Goal: Information Seeking & Learning: Learn about a topic

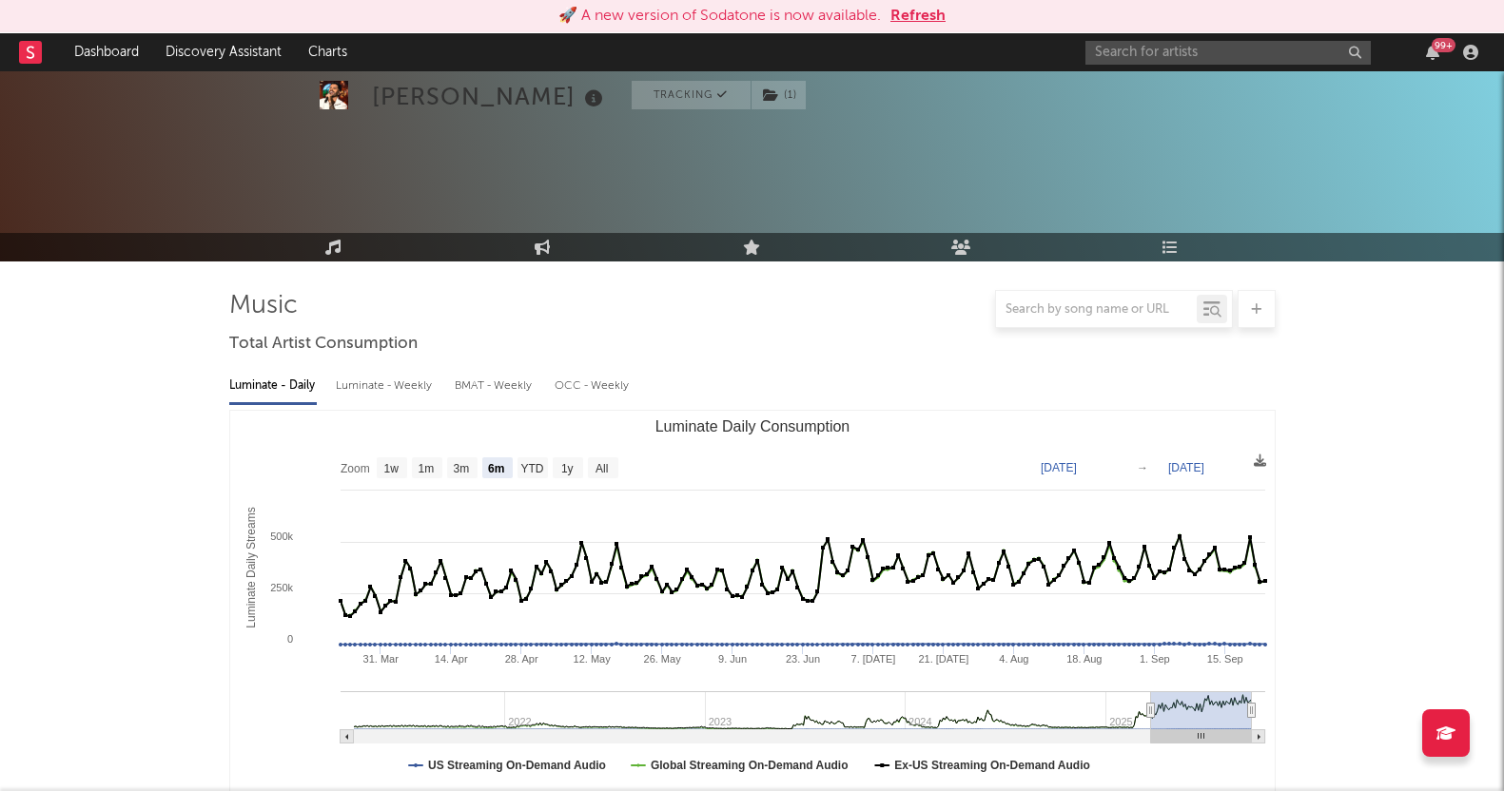
select select "6m"
select select "1w"
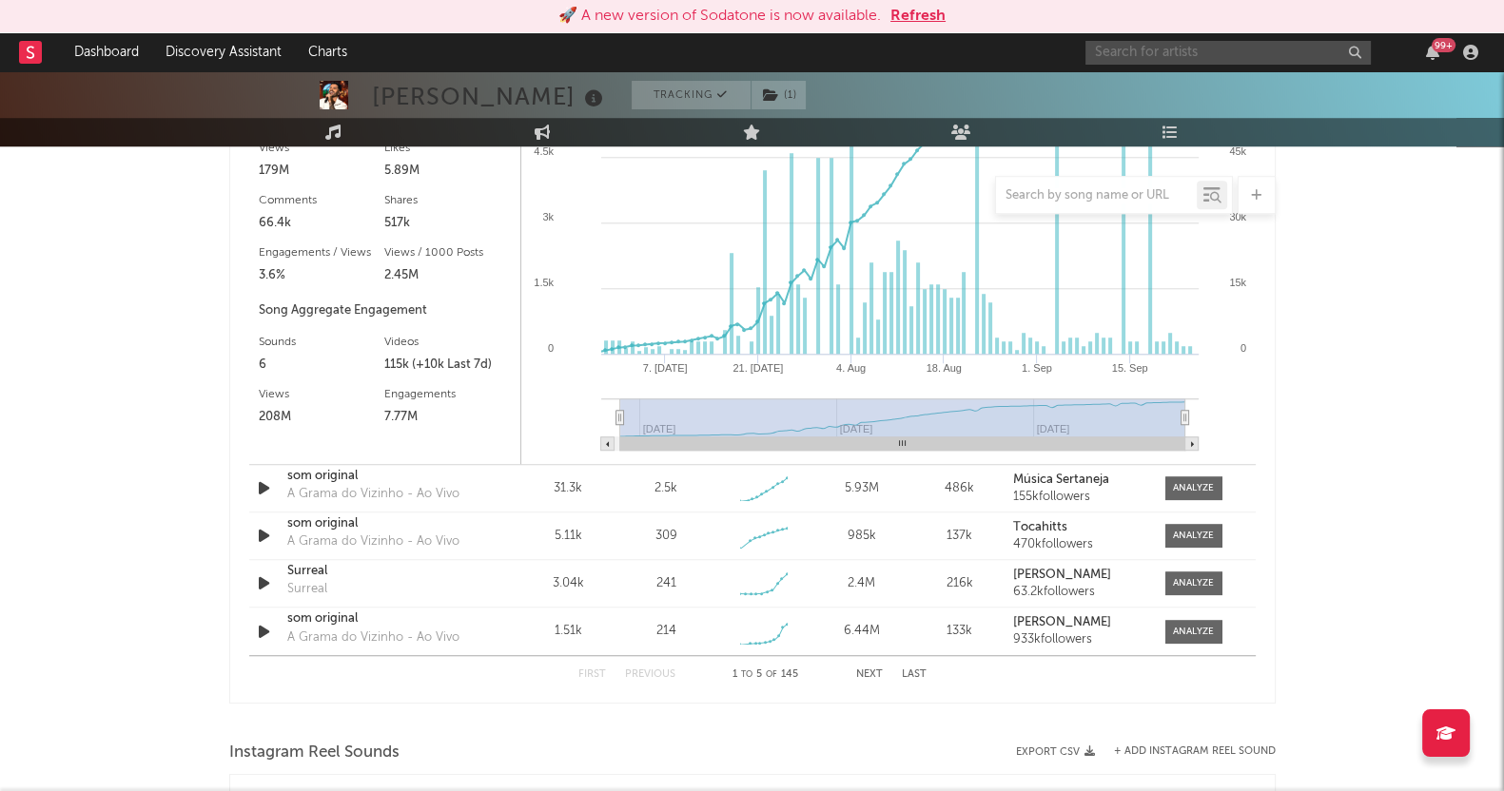
drag, startPoint x: 0, startPoint y: 0, endPoint x: 1174, endPoint y: 55, distance: 1174.9
click at [1174, 55] on input "text" at bounding box center [1227, 53] width 285 height 24
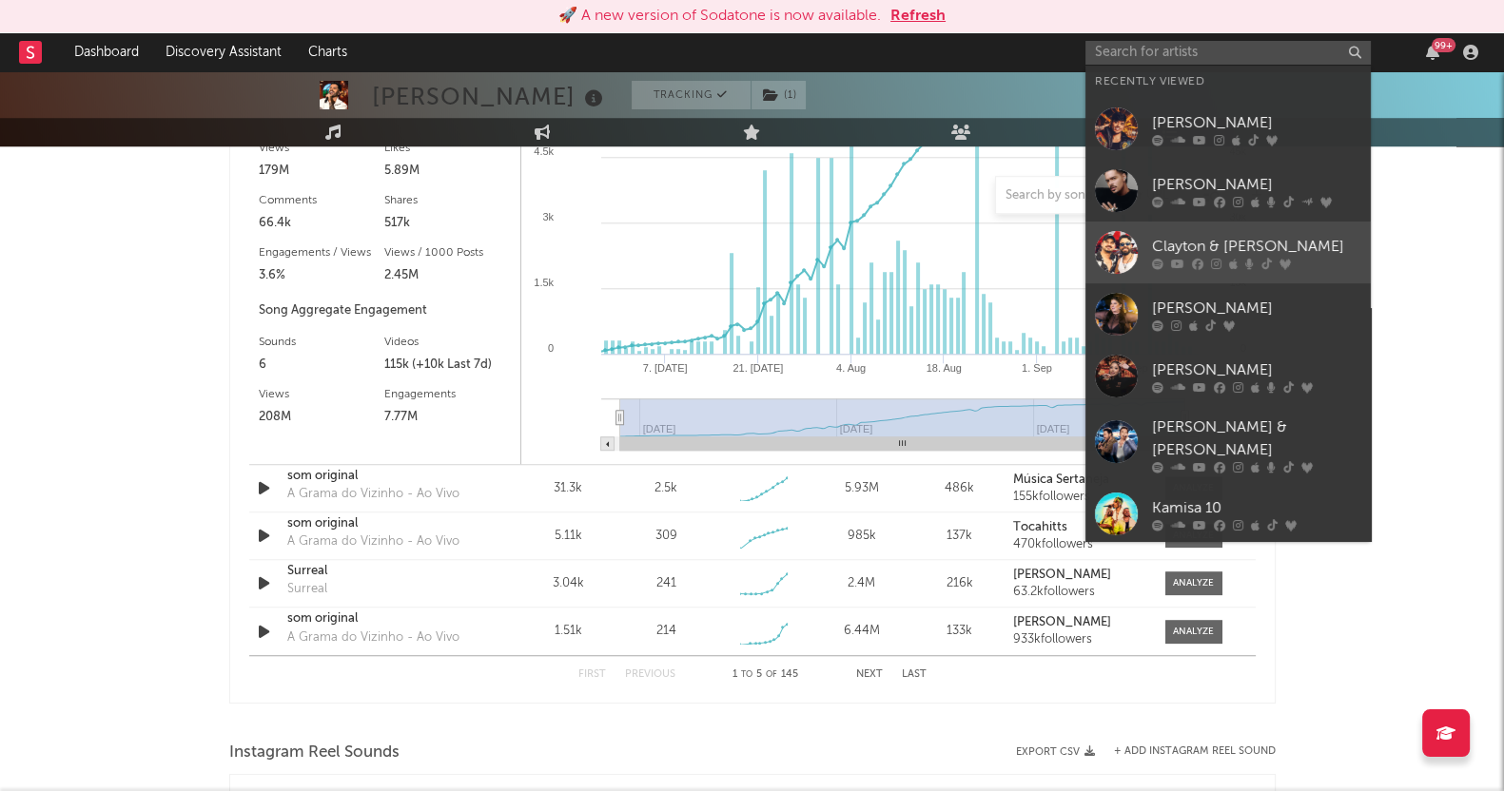
click at [1179, 264] on icon at bounding box center [1177, 263] width 13 height 11
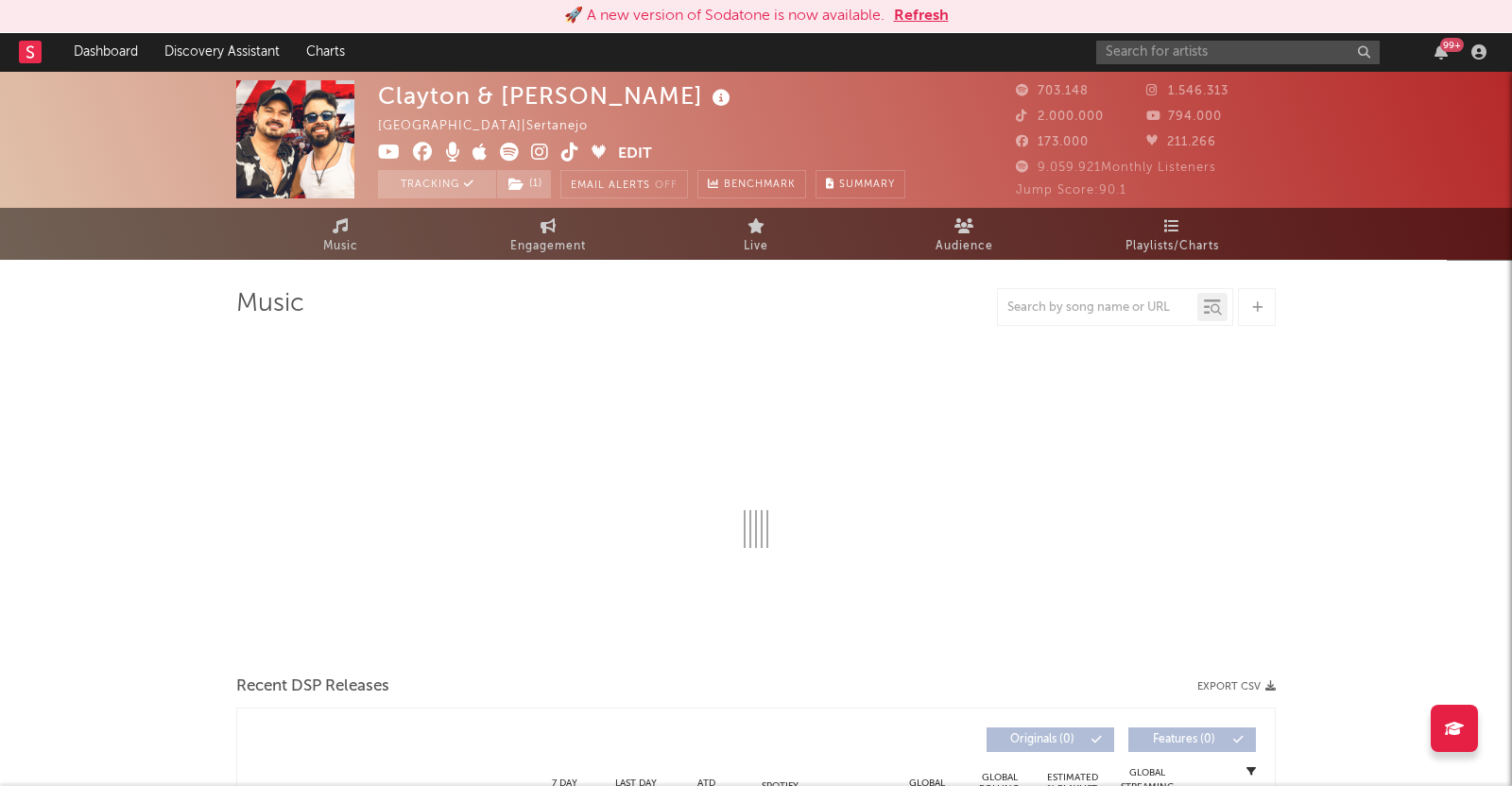
select select "6m"
